Goal: Task Accomplishment & Management: Manage account settings

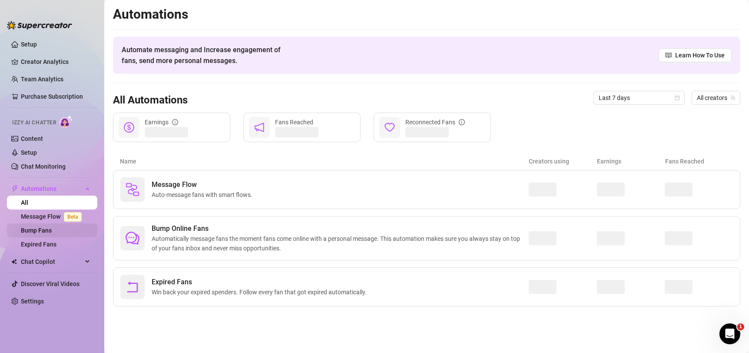
click at [52, 229] on link "Bump Fans" at bounding box center [36, 230] width 31 height 7
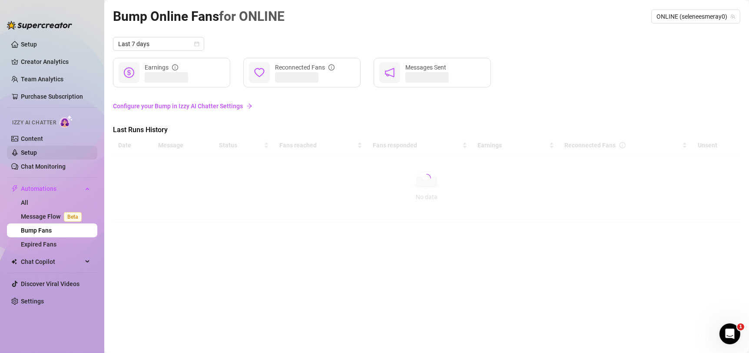
click at [37, 154] on link "Setup" at bounding box center [29, 152] width 16 height 7
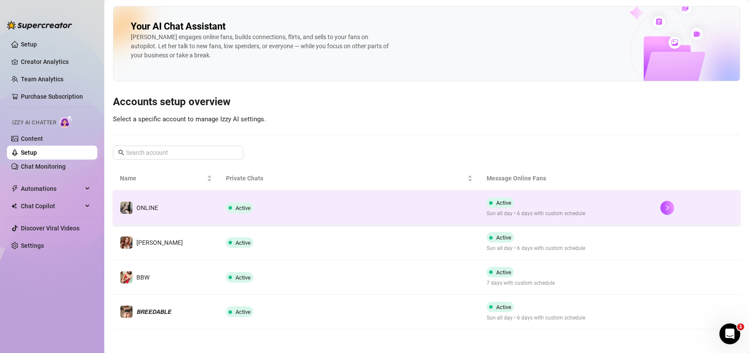
click at [400, 202] on td "Active" at bounding box center [349, 207] width 261 height 35
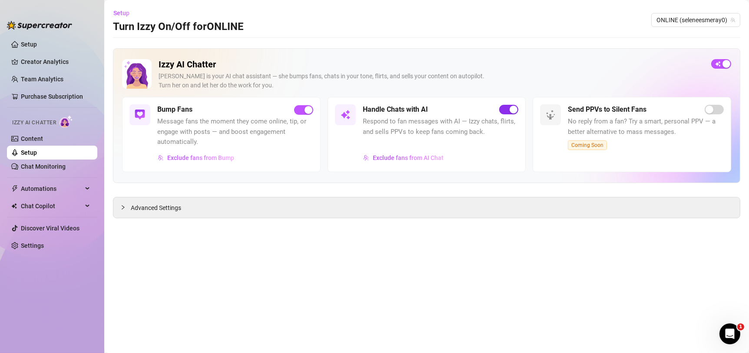
click at [515, 110] on div "button" at bounding box center [514, 110] width 8 height 8
click at [119, 17] on button "Setup" at bounding box center [124, 13] width 23 height 14
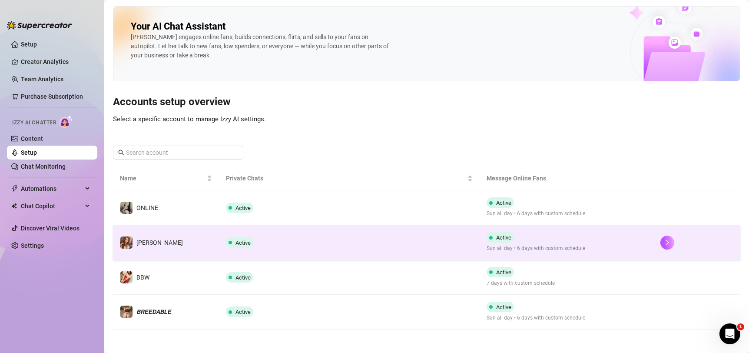
click at [375, 242] on td "Active" at bounding box center [349, 242] width 261 height 35
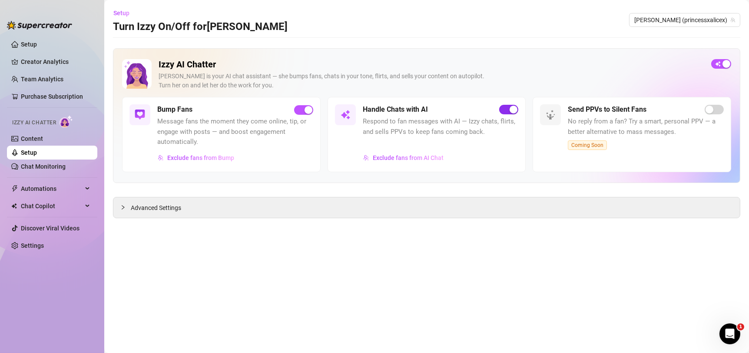
click at [512, 109] on div "button" at bounding box center [514, 110] width 8 height 8
click at [121, 12] on span "Setup" at bounding box center [121, 13] width 16 height 7
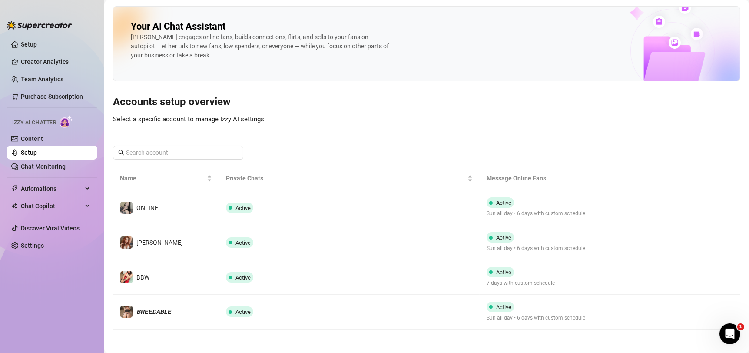
drag, startPoint x: 380, startPoint y: 276, endPoint x: 397, endPoint y: 253, distance: 28.3
click at [380, 276] on td "Active" at bounding box center [349, 277] width 261 height 35
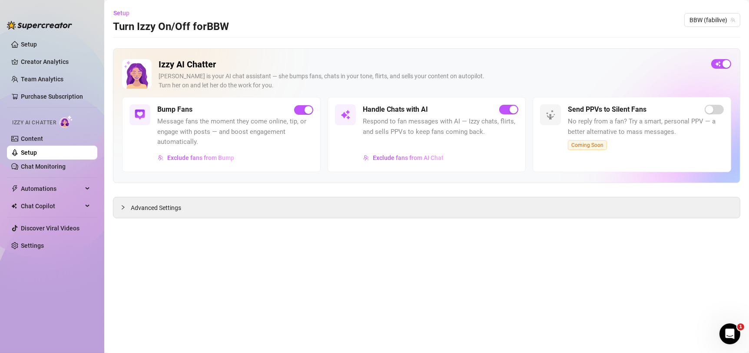
click at [510, 109] on div "button" at bounding box center [514, 110] width 8 height 8
click at [120, 9] on button "Setup" at bounding box center [124, 13] width 23 height 14
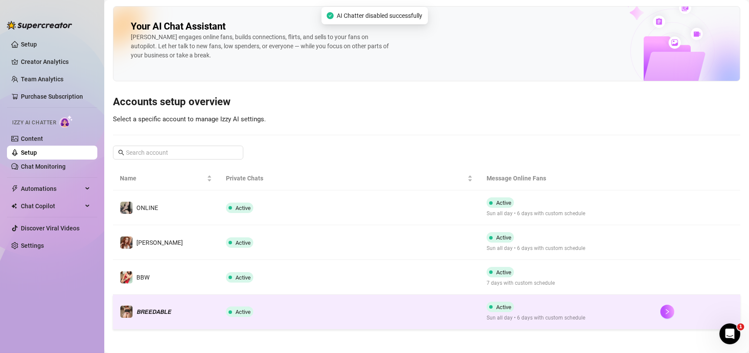
click at [417, 319] on td "Active" at bounding box center [349, 312] width 261 height 35
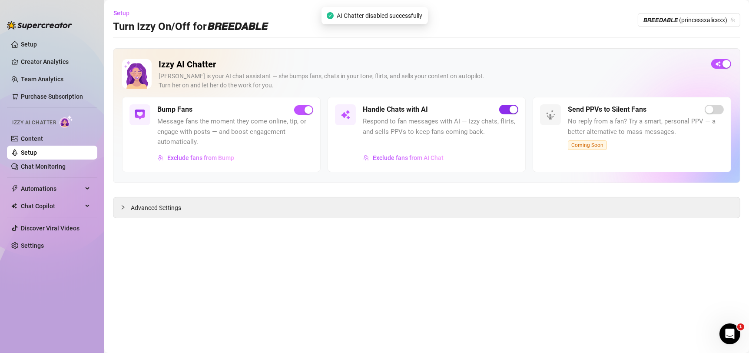
click at [508, 109] on span "button" at bounding box center [508, 110] width 19 height 10
click at [123, 11] on span "Setup" at bounding box center [121, 13] width 16 height 7
